Goal: Task Accomplishment & Management: Manage account settings

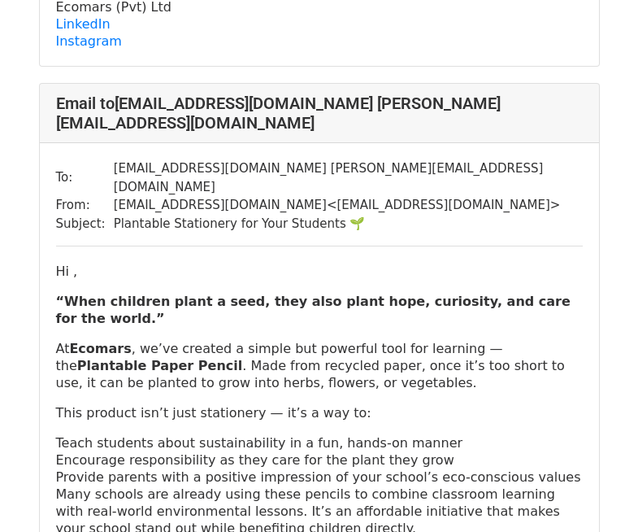
scroll to position [1870, 0]
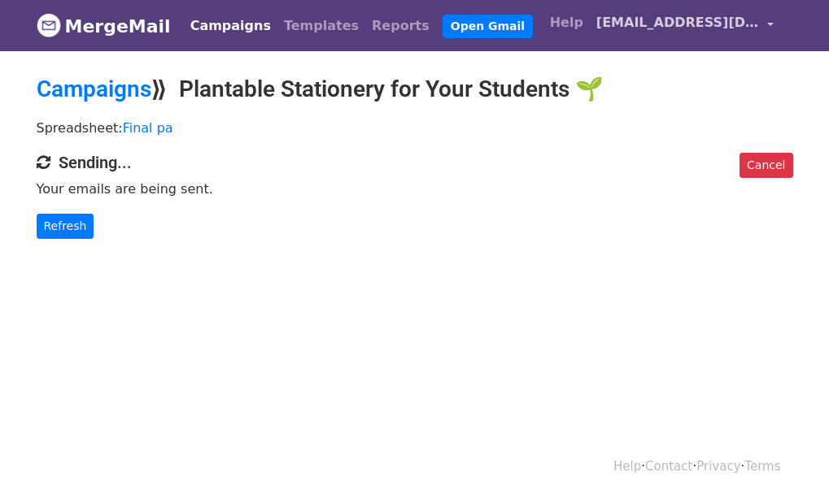
click at [760, 18] on link "[EMAIL_ADDRESS][DOMAIN_NAME]" at bounding box center [685, 26] width 190 height 38
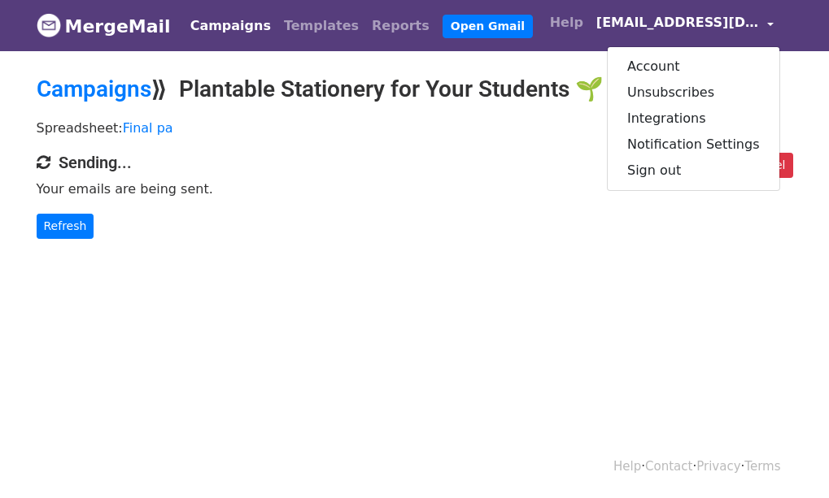
click at [760, 18] on link "[EMAIL_ADDRESS][DOMAIN_NAME]" at bounding box center [685, 26] width 190 height 38
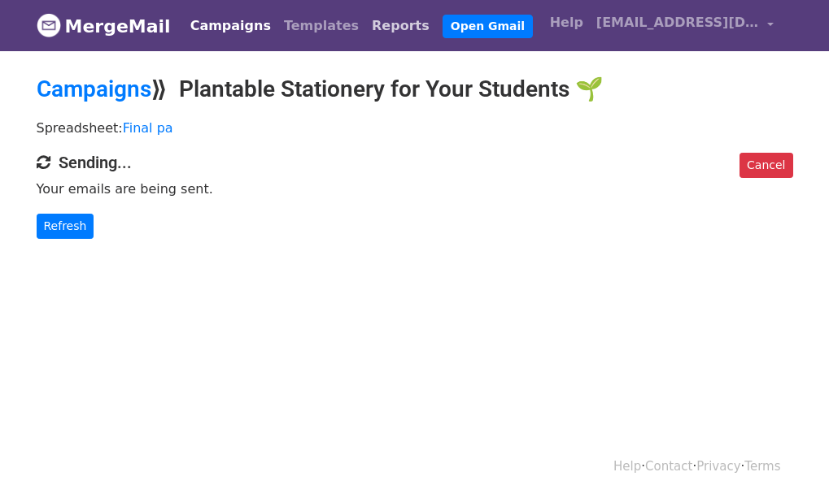
click at [365, 21] on link "Reports" at bounding box center [400, 26] width 71 height 33
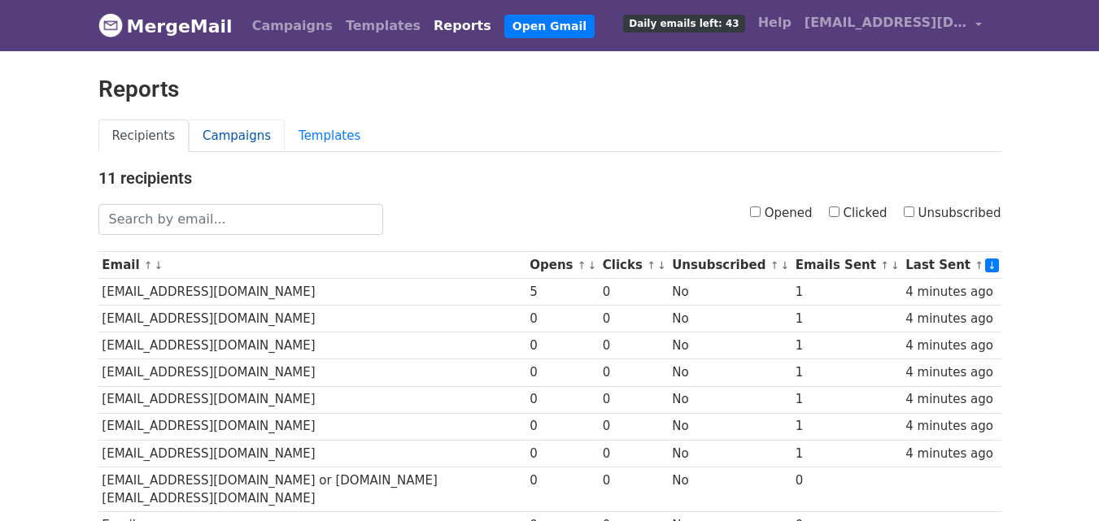
click at [233, 141] on link "Campaigns" at bounding box center [237, 136] width 96 height 33
click at [229, 139] on link "Campaigns" at bounding box center [237, 136] width 96 height 33
click at [272, 28] on link "Campaigns" at bounding box center [293, 26] width 94 height 33
